Goal: Information Seeking & Learning: Learn about a topic

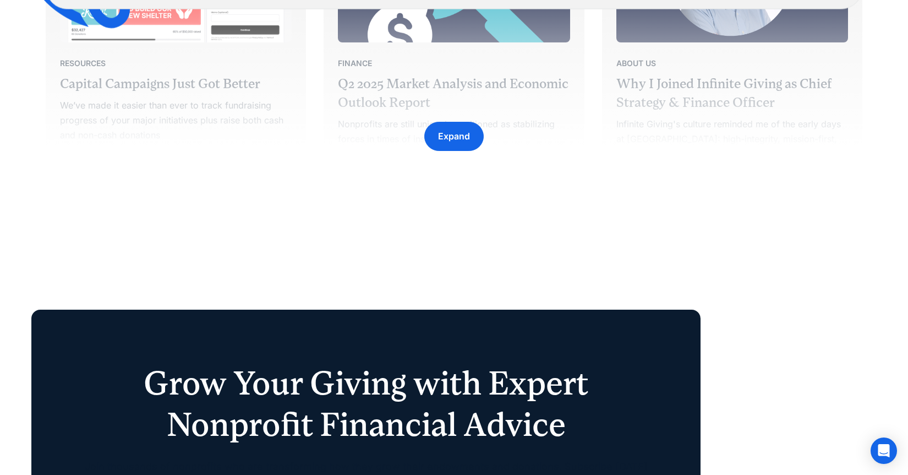
scroll to position [1804, 0]
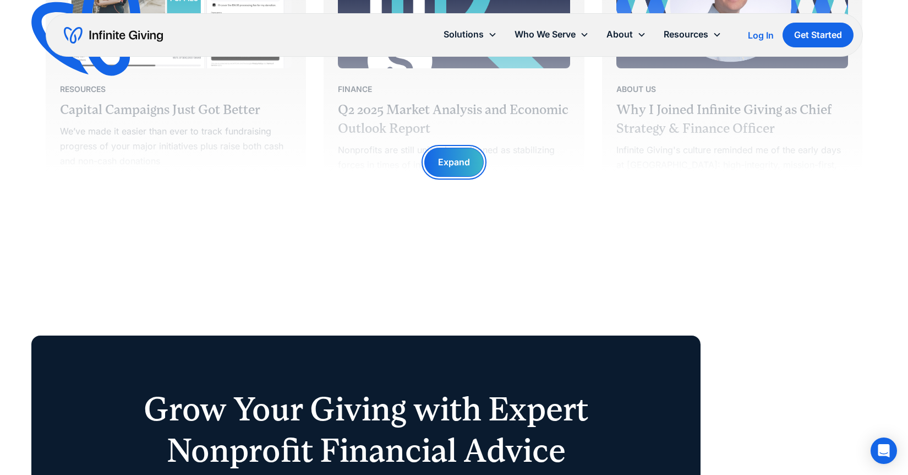
click at [450, 162] on div "Expand" at bounding box center [454, 162] width 32 height 15
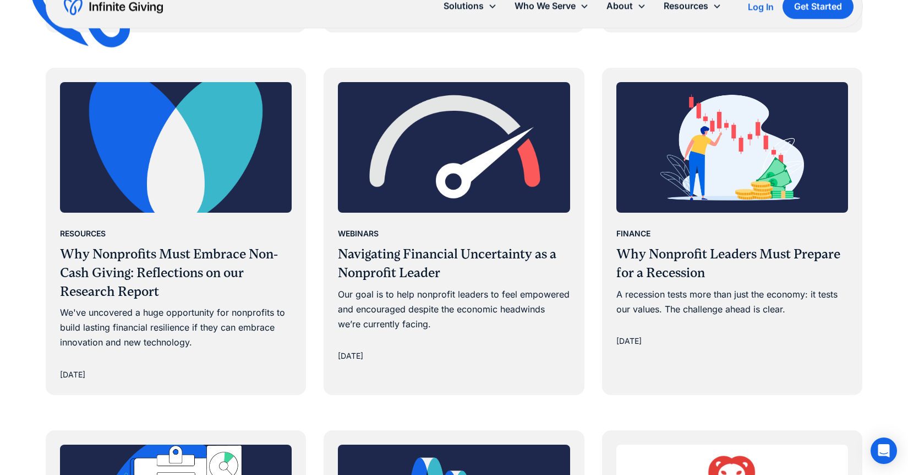
scroll to position [2096, 0]
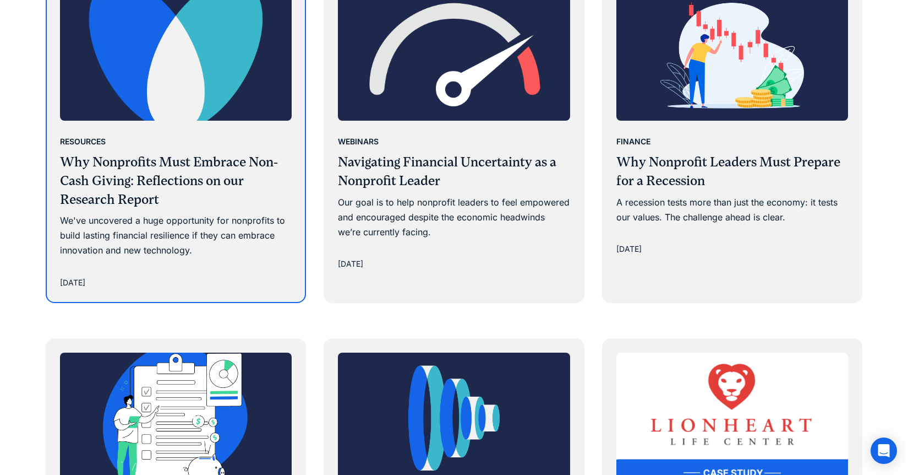
click at [191, 167] on h3 "Why Nonprofits Must Embrace Non-Cash Giving: Reflections on our Research Report" at bounding box center [176, 181] width 232 height 56
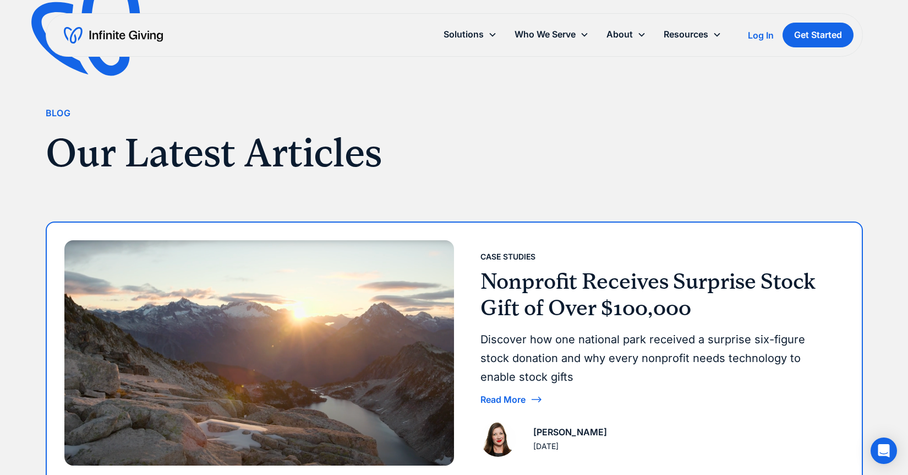
click at [506, 272] on h3 "Nonprofit Receives Surprise Stock Gift of Over $100,000" at bounding box center [658, 294] width 355 height 53
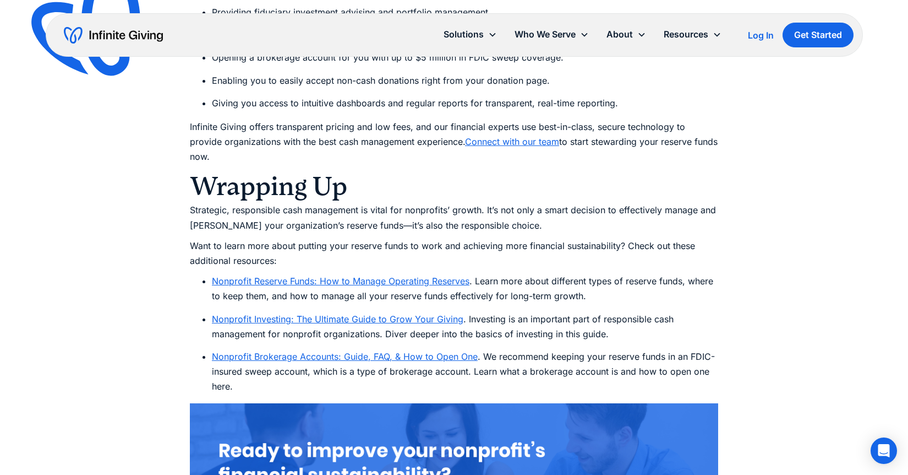
scroll to position [5279, 0]
